Goal: Task Accomplishment & Management: Manage account settings

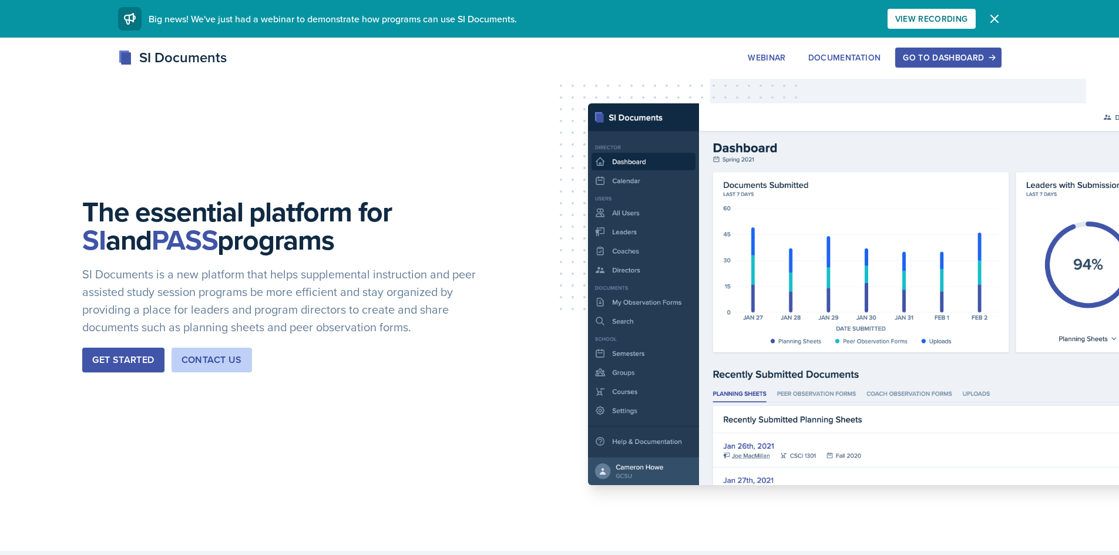
click at [948, 59] on div "Go to Dashboard" at bounding box center [948, 57] width 90 height 9
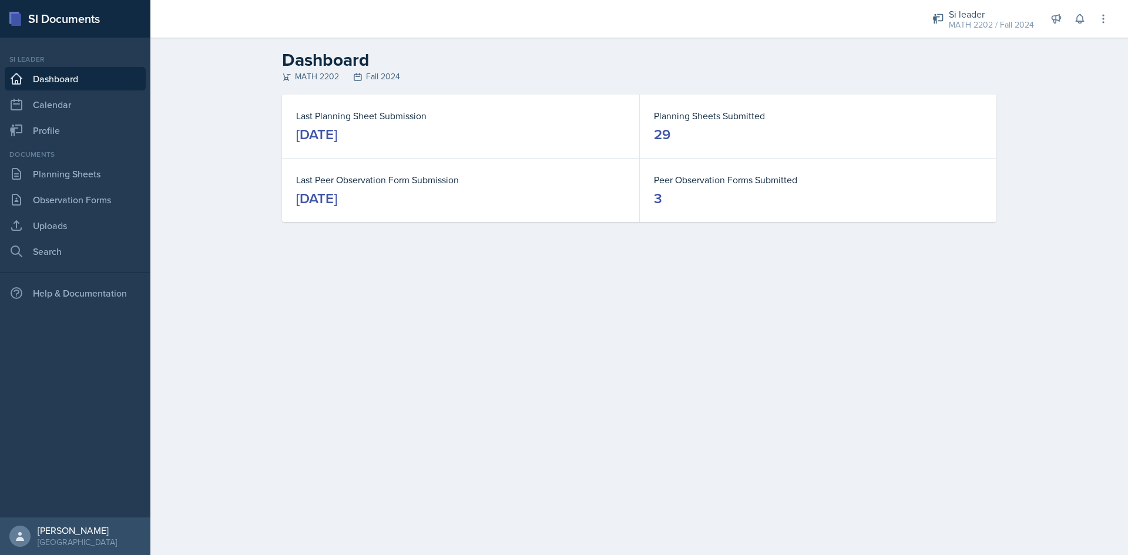
click at [385, 358] on main "Dashboard MATH 2202 Fall 2024 Last Planning Sheet Submission [DATE] Planning Sh…" at bounding box center [639, 297] width 978 height 518
click at [73, 170] on link "Planning Sheets" at bounding box center [75, 174] width 141 height 24
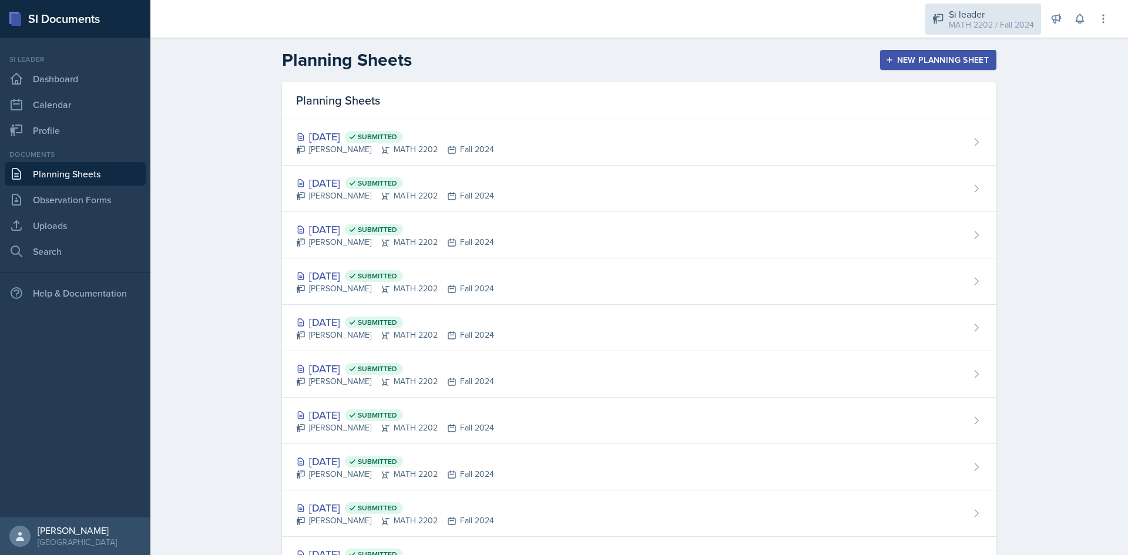
click at [992, 17] on div "Si leader" at bounding box center [991, 14] width 85 height 14
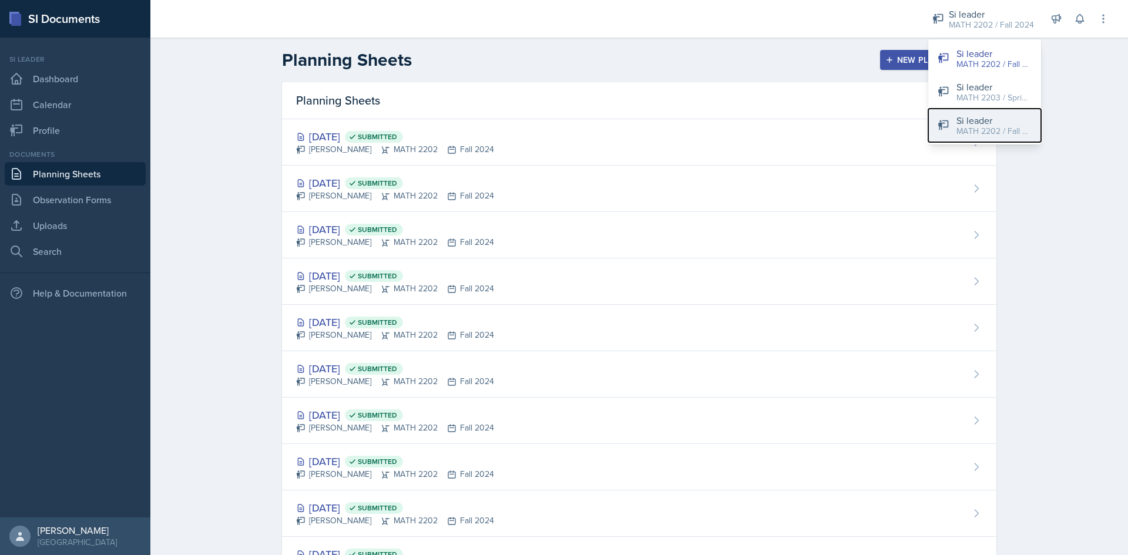
click at [992, 132] on div "MATH 2202 / Fall 2025" at bounding box center [994, 131] width 75 height 12
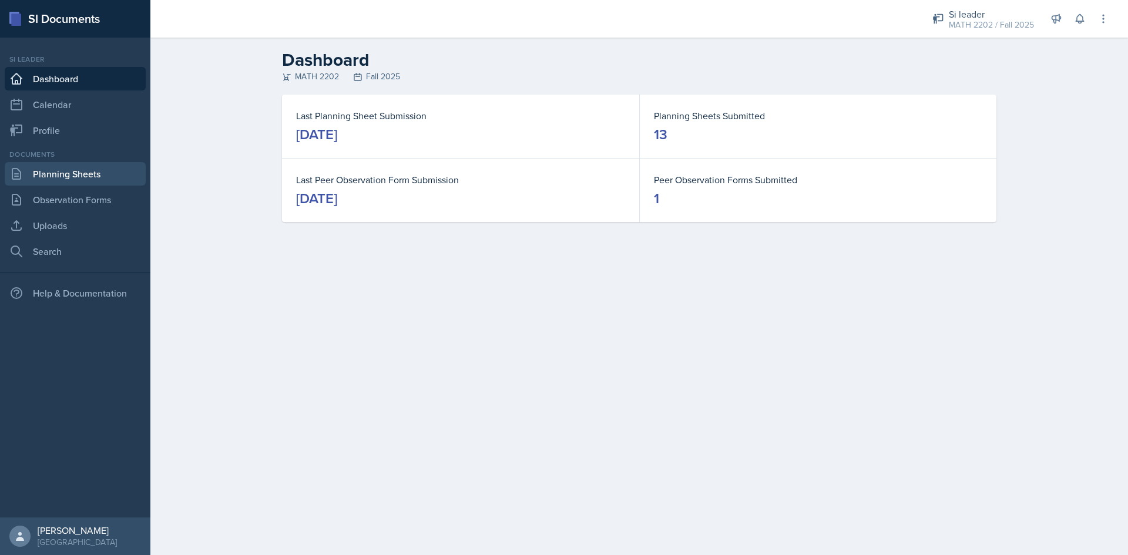
click at [66, 180] on link "Planning Sheets" at bounding box center [75, 174] width 141 height 24
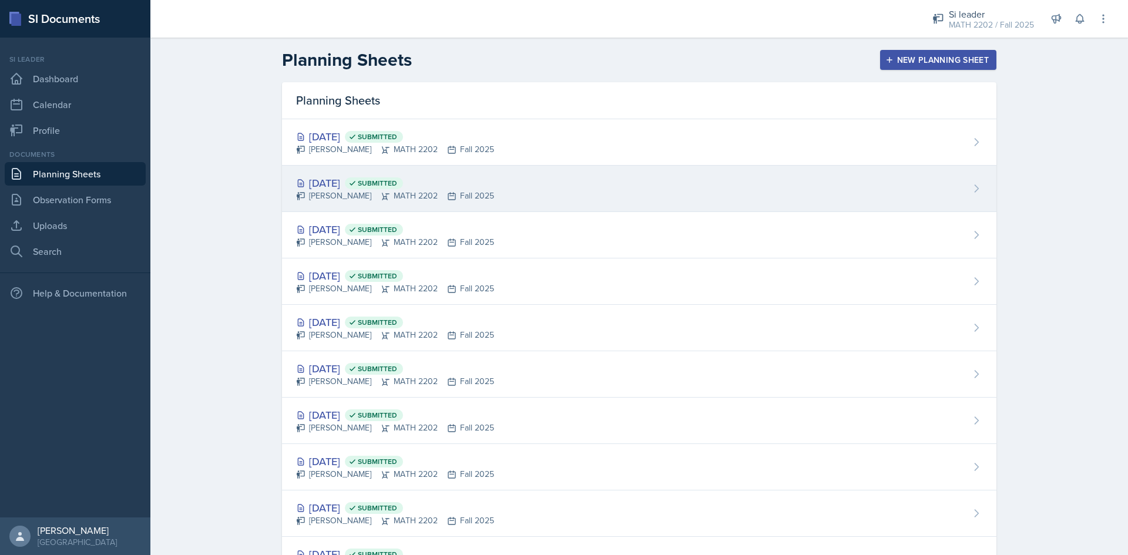
click at [457, 186] on div "[DATE] Submitted" at bounding box center [395, 183] width 198 height 16
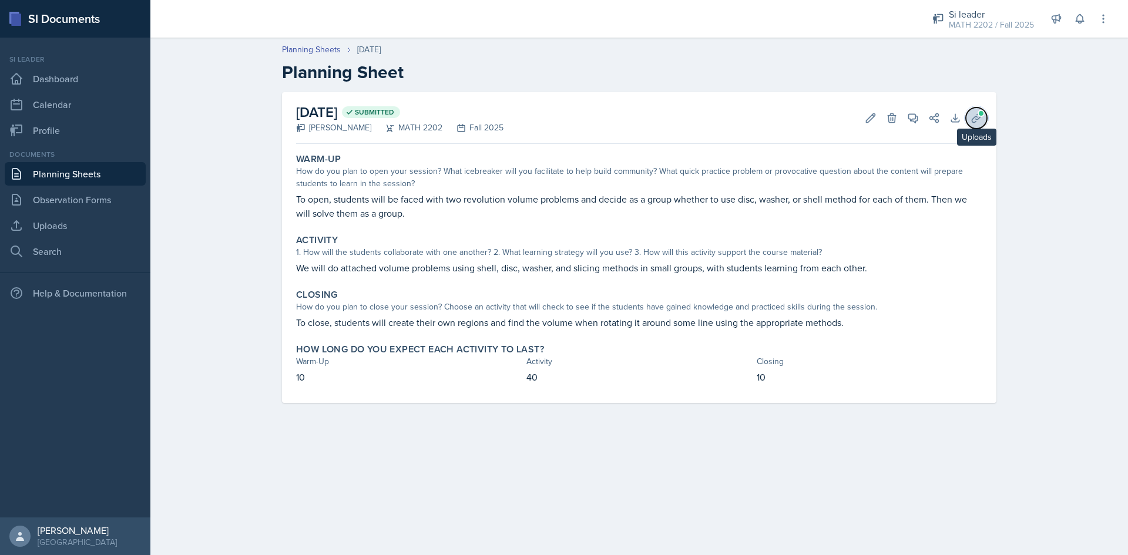
click at [979, 113] on span at bounding box center [981, 113] width 7 height 7
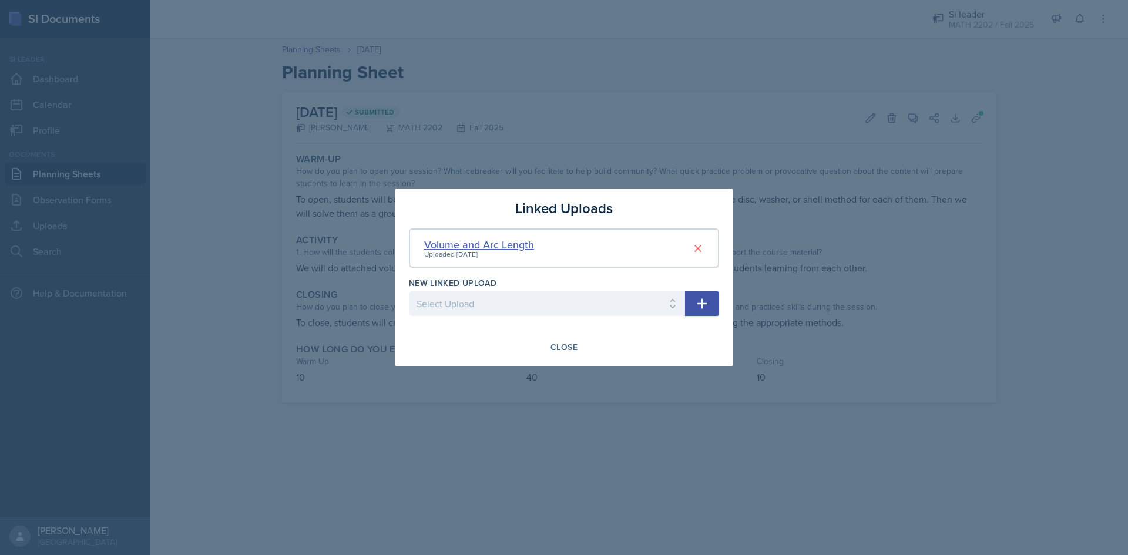
click at [516, 243] on div "Volume and Arc Length" at bounding box center [479, 245] width 110 height 16
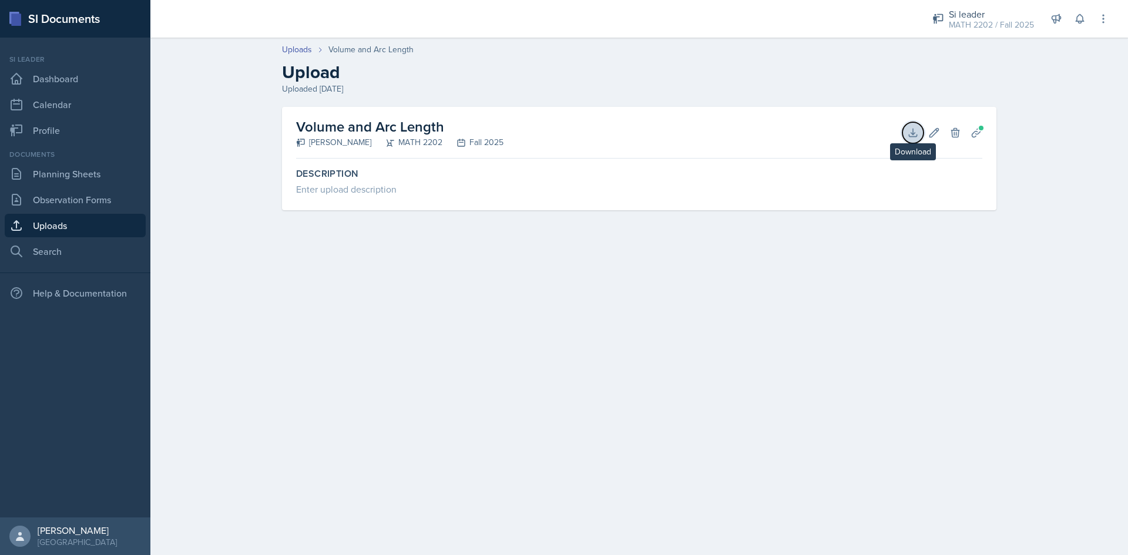
click at [914, 136] on icon at bounding box center [913, 133] width 8 height 8
